Goal: Task Accomplishment & Management: Use online tool/utility

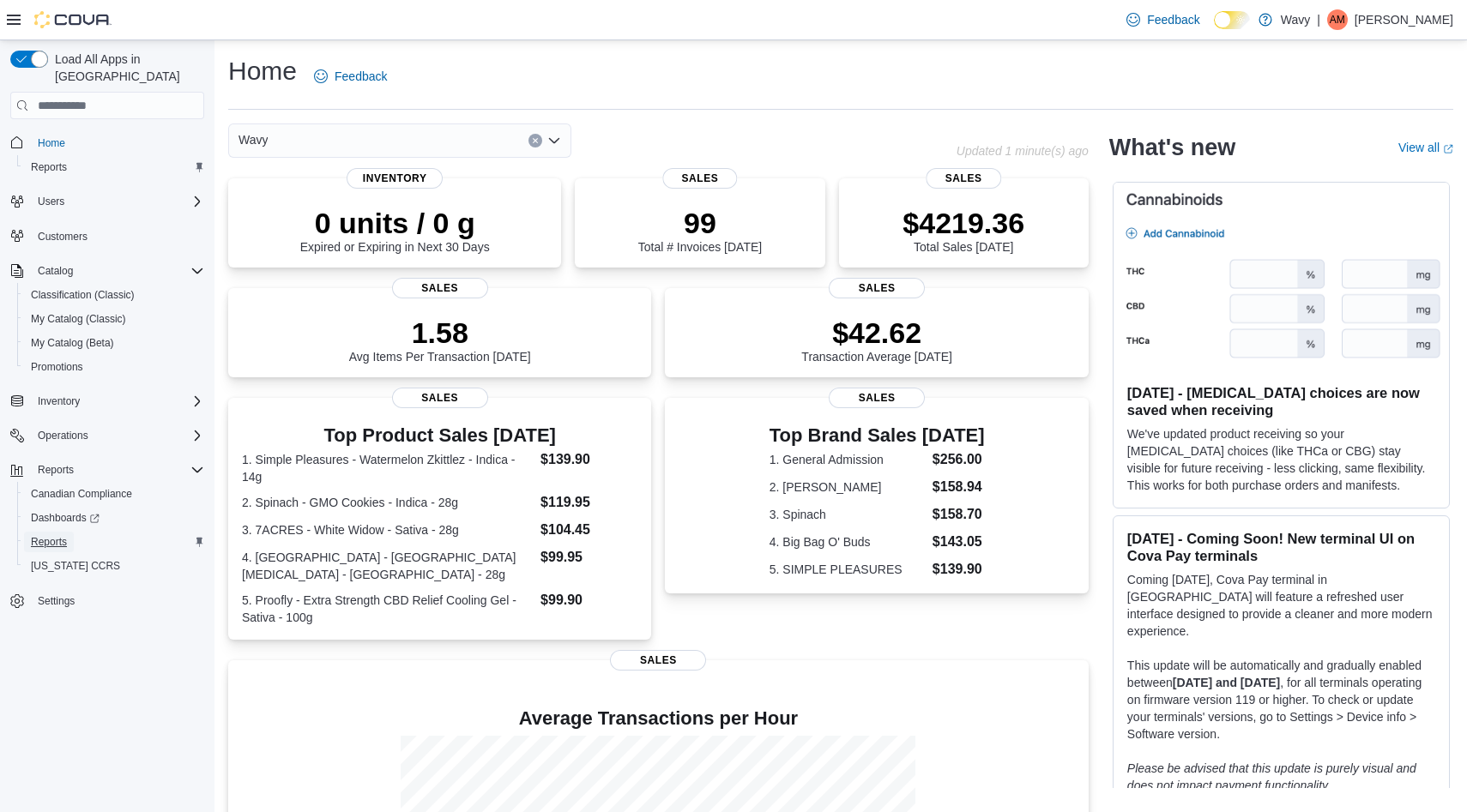
click at [44, 535] on span "Reports" at bounding box center [49, 542] width 36 height 14
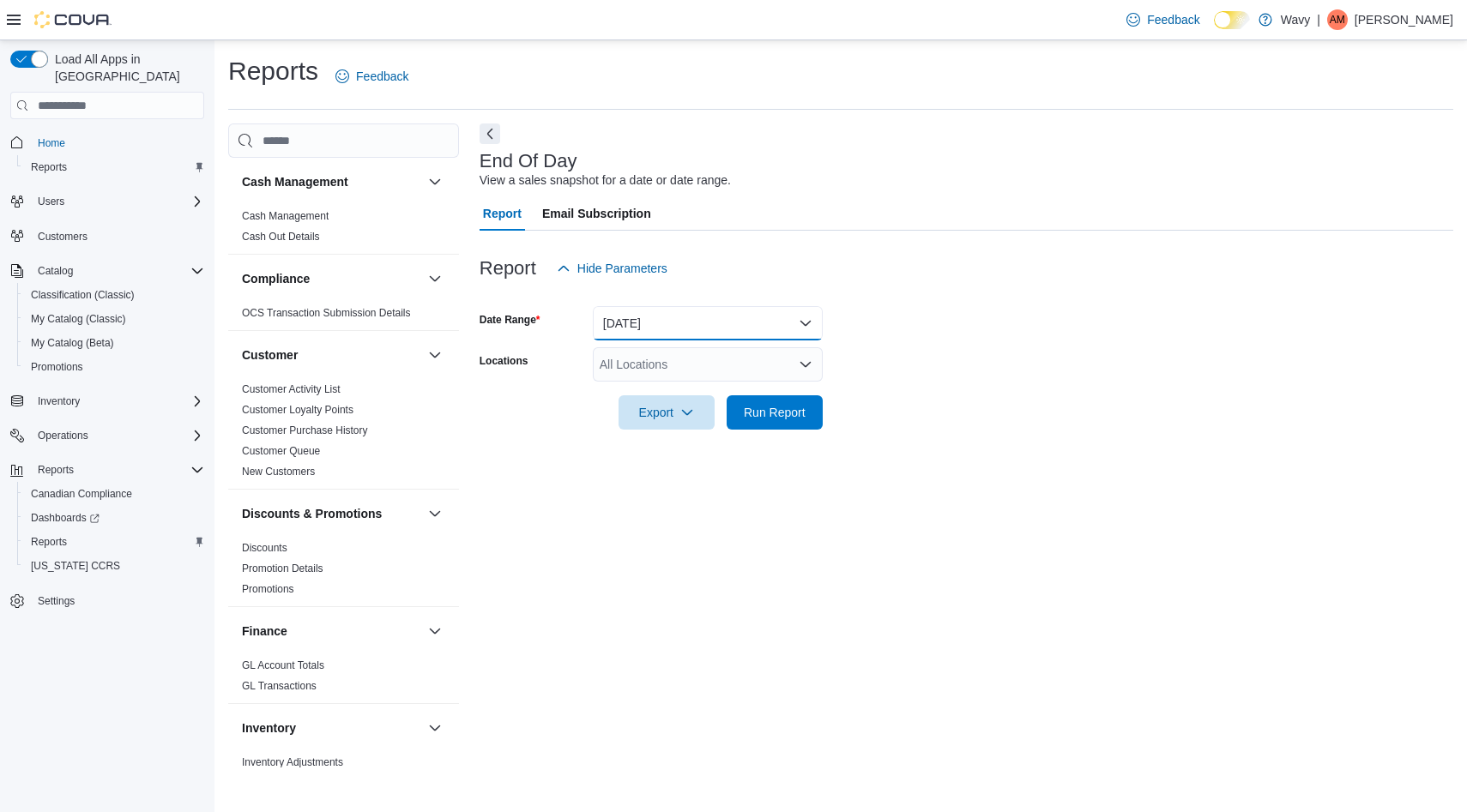
click at [631, 319] on button "[DATE]" at bounding box center [707, 323] width 230 height 34
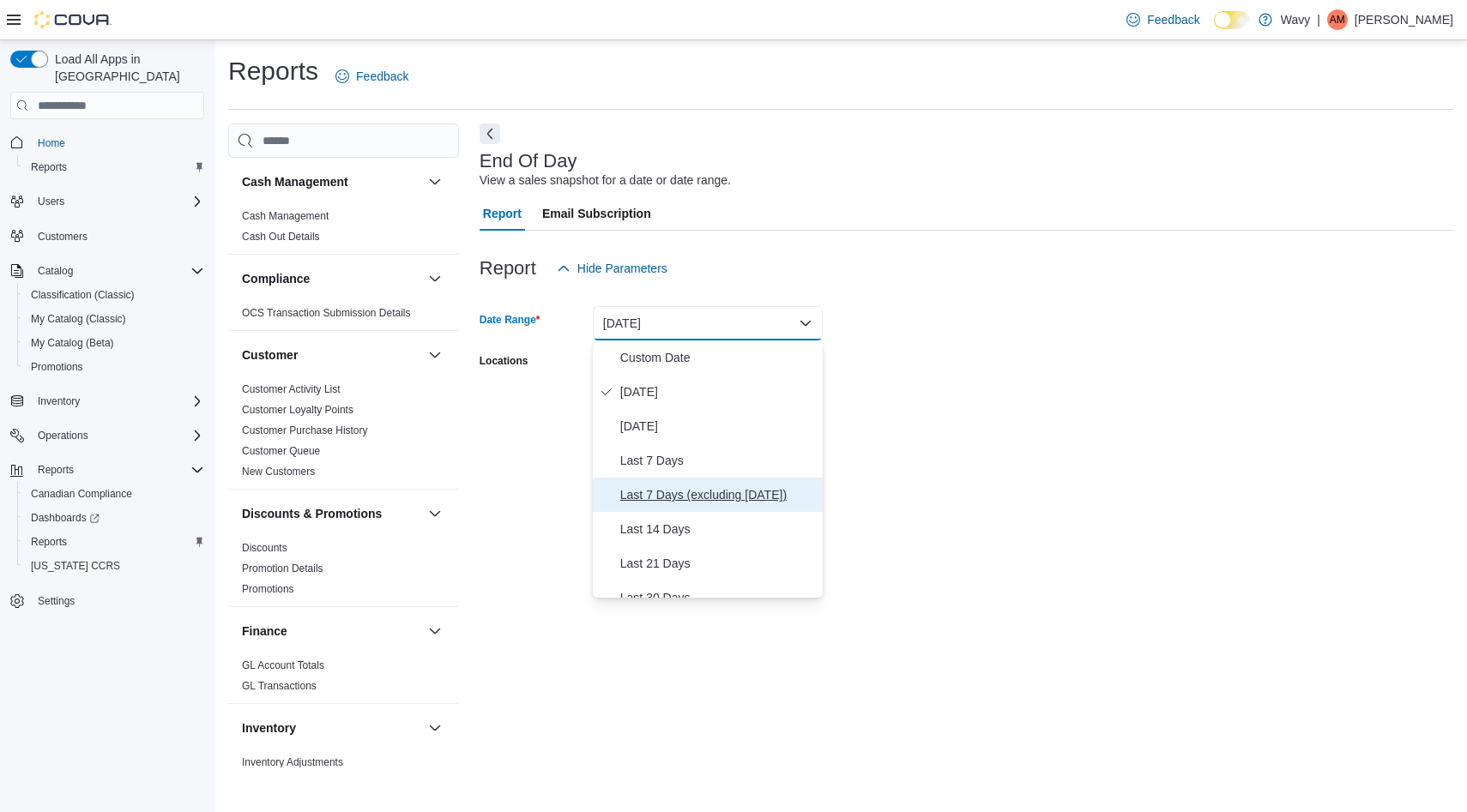
click at [697, 496] on span "Last 7 Days (excluding [DATE])" at bounding box center [717, 494] width 195 height 21
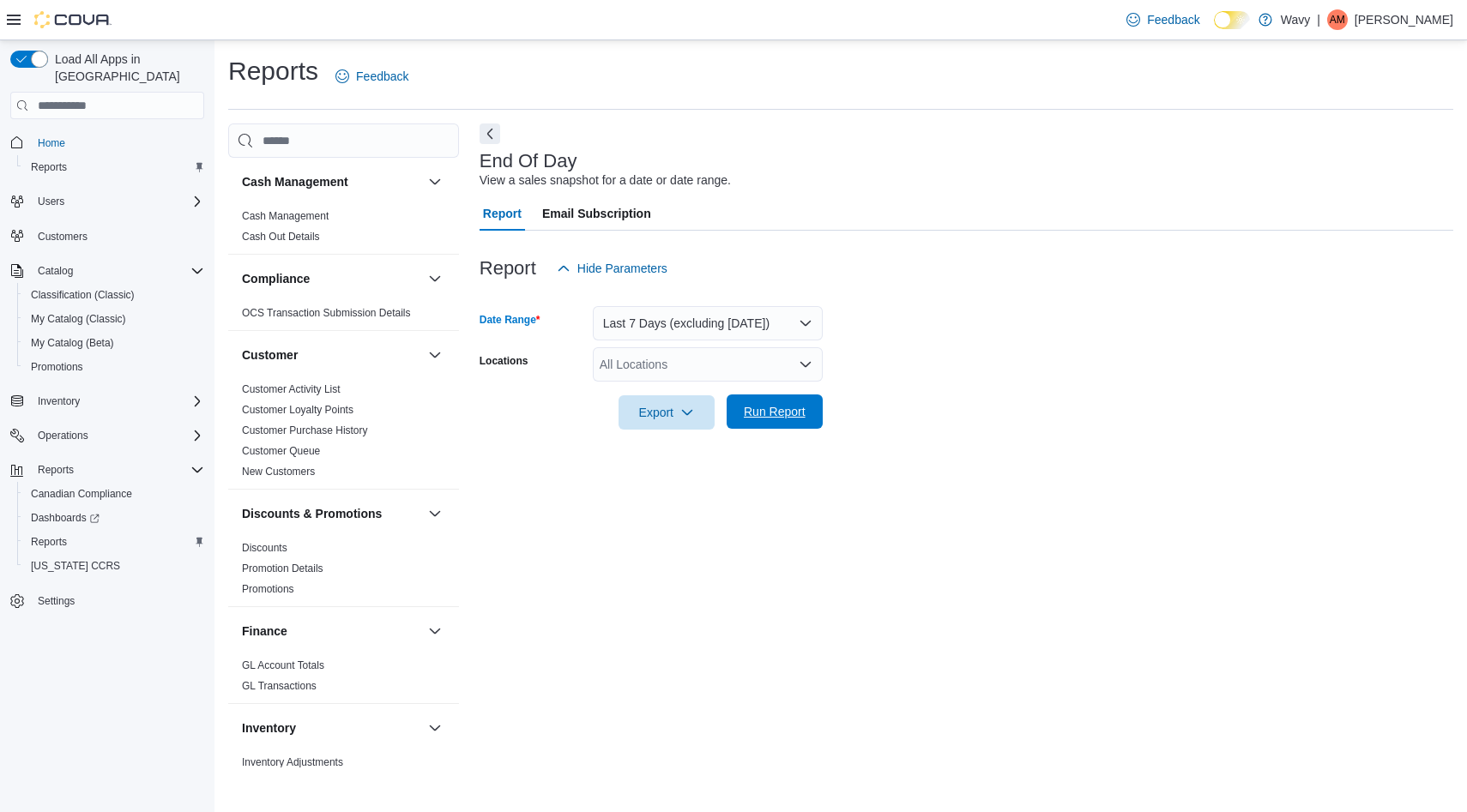
click at [757, 425] on span "Run Report" at bounding box center [774, 412] width 75 height 34
